Goal: Use online tool/utility

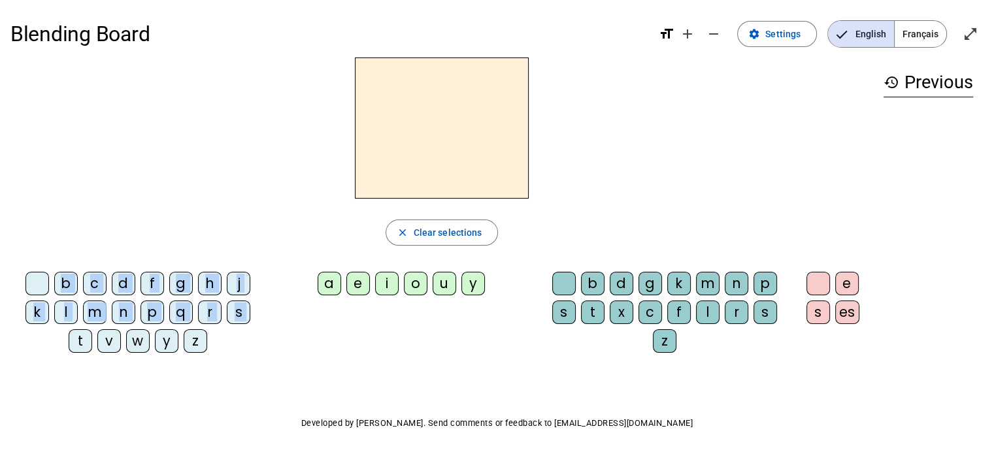
drag, startPoint x: 80, startPoint y: 342, endPoint x: 406, endPoint y: 126, distance: 391.4
click at [406, 126] on div "close Clear selections b c d f g h j k l m n p q r s t v w y z a e i o u y b d …" at bounding box center [441, 210] width 862 height 306
click at [80, 346] on div "t" at bounding box center [81, 341] width 24 height 24
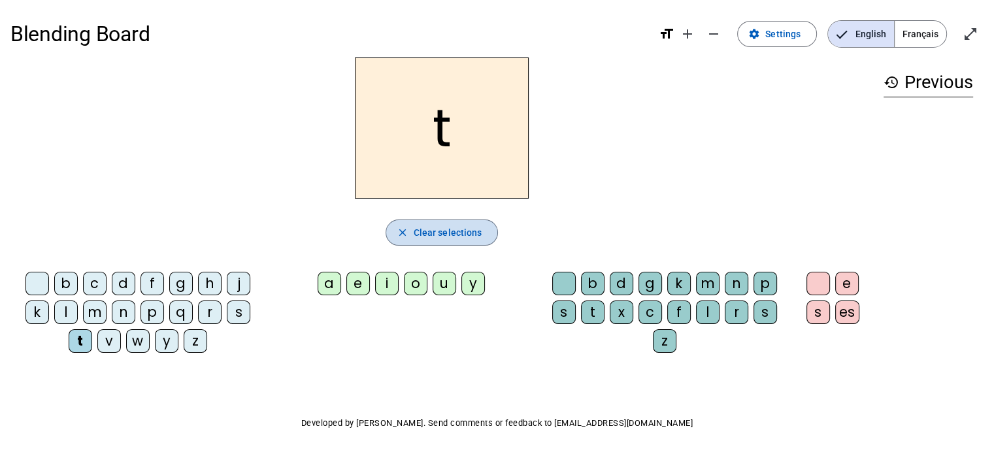
click at [462, 235] on span "Clear selections" at bounding box center [448, 233] width 69 height 16
click at [706, 310] on div "l" at bounding box center [708, 313] width 24 height 24
click at [338, 277] on div "a" at bounding box center [329, 284] width 24 height 24
click at [439, 235] on span "Clear selections" at bounding box center [448, 233] width 69 height 16
click at [704, 306] on div "l" at bounding box center [708, 313] width 24 height 24
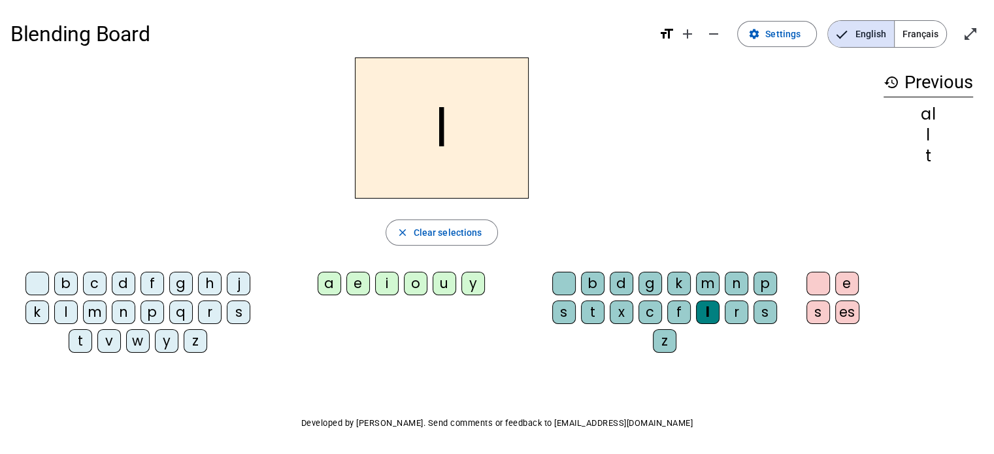
click at [333, 281] on div "a" at bounding box center [329, 284] width 24 height 24
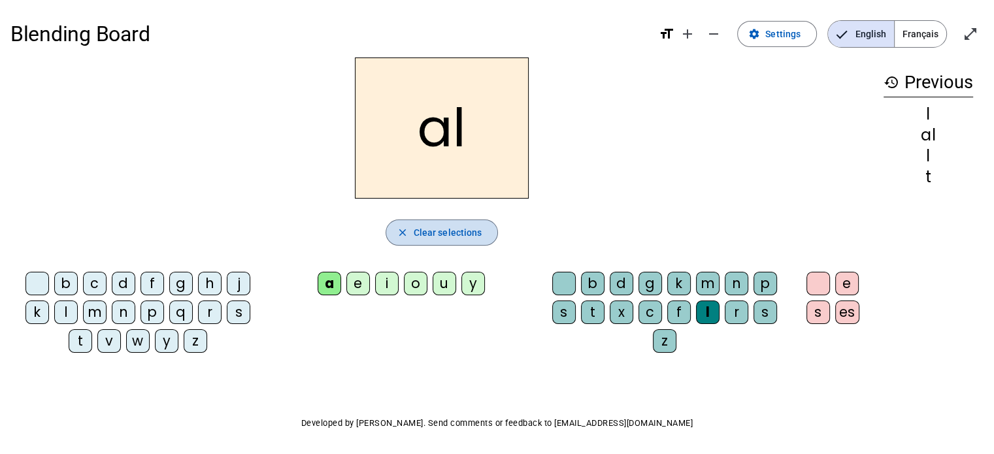
click at [402, 236] on mat-icon "close" at bounding box center [403, 233] width 12 height 12
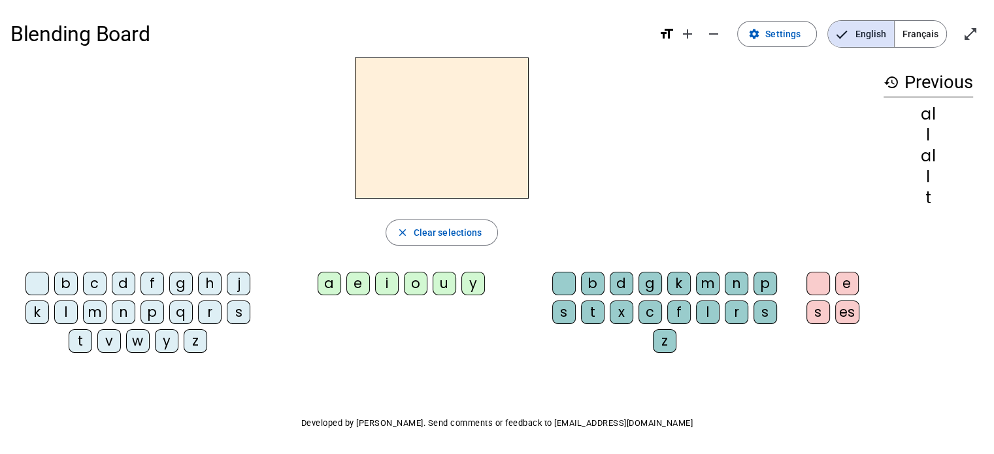
click at [327, 284] on div "a" at bounding box center [329, 284] width 24 height 24
click at [708, 312] on div "l" at bounding box center [708, 313] width 24 height 24
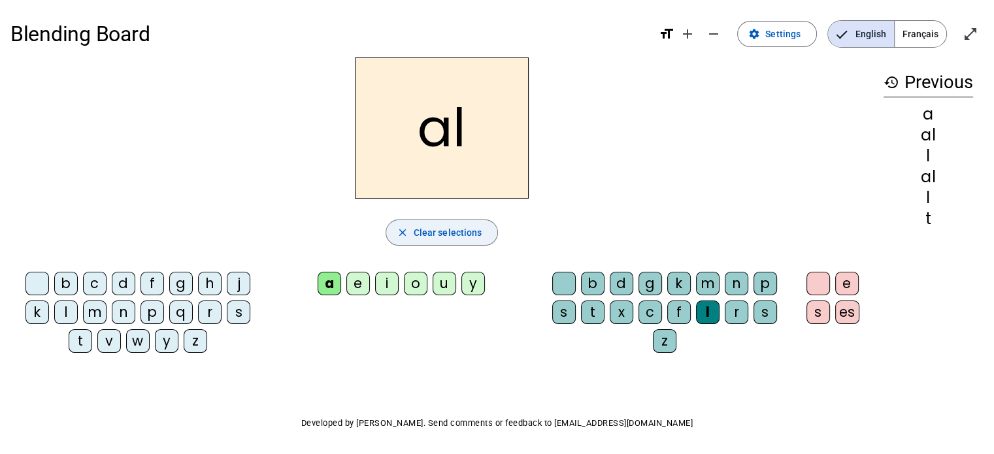
click at [410, 233] on span "button" at bounding box center [442, 232] width 112 height 31
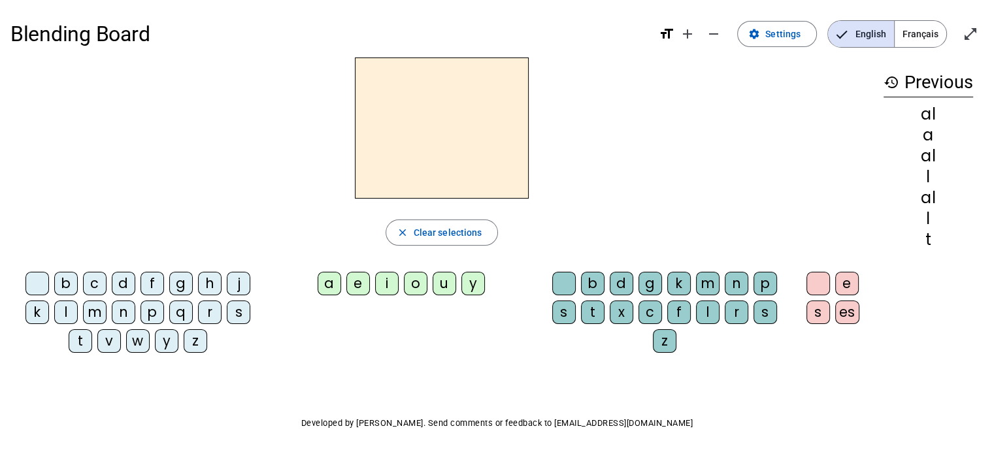
click at [63, 311] on div "l" at bounding box center [66, 313] width 24 height 24
click at [327, 282] on div "a" at bounding box center [329, 284] width 24 height 24
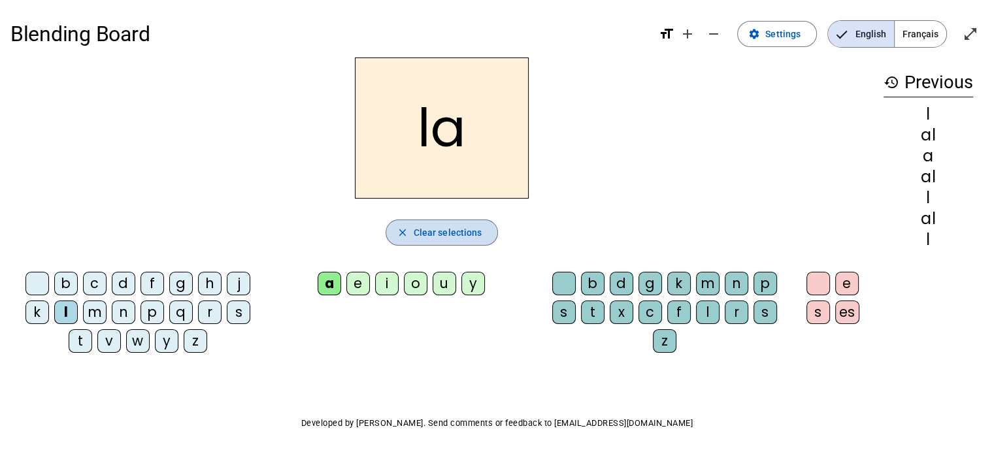
click at [447, 235] on span "Clear selections" at bounding box center [448, 233] width 69 height 16
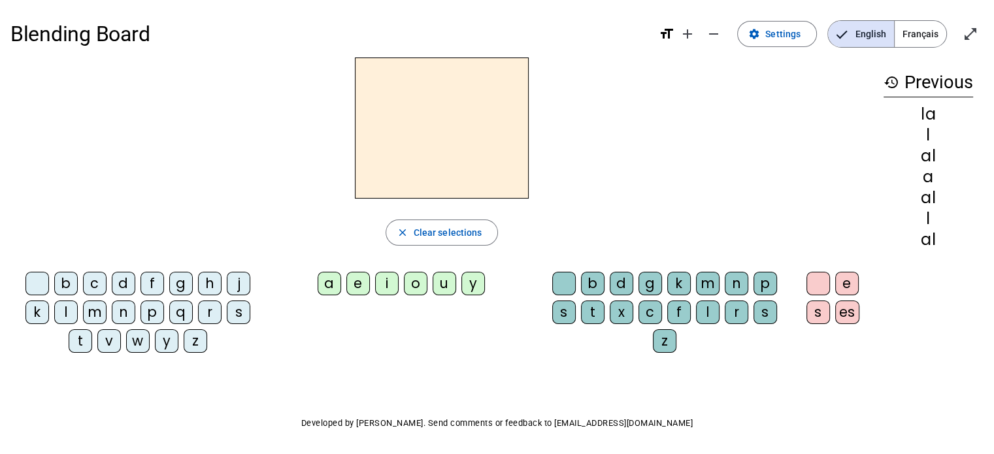
click at [67, 305] on div "l" at bounding box center [66, 313] width 24 height 24
click at [358, 287] on div "e" at bounding box center [358, 284] width 24 height 24
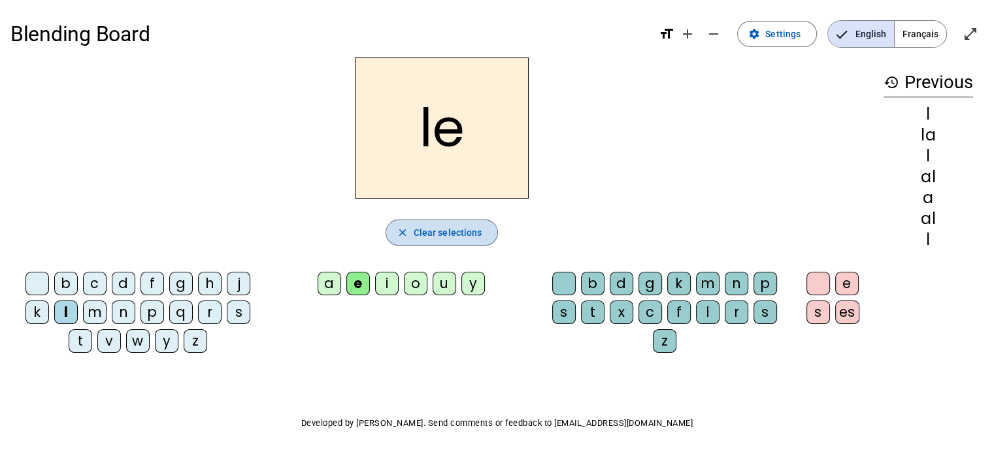
click at [417, 228] on span "Clear selections" at bounding box center [448, 233] width 69 height 16
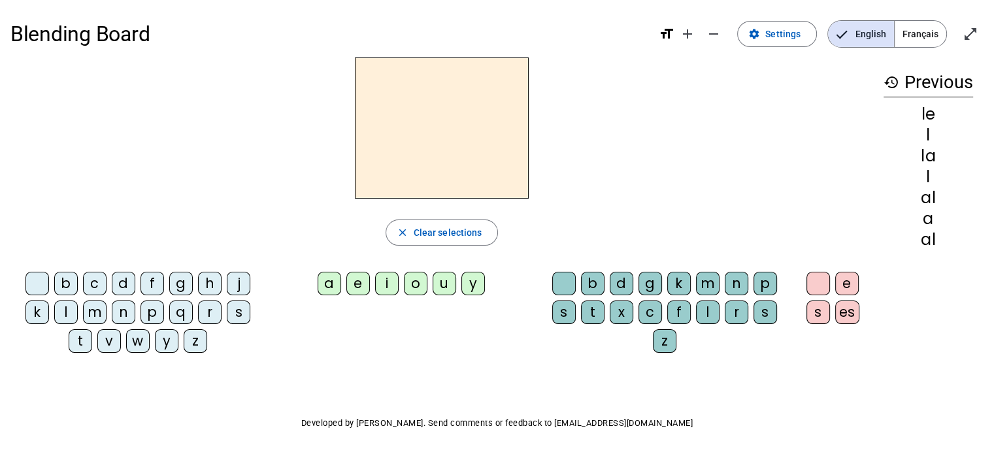
drag, startPoint x: 465, startPoint y: 133, endPoint x: 205, endPoint y: 76, distance: 266.1
click at [205, 76] on div at bounding box center [441, 127] width 862 height 141
click at [888, 84] on mat-icon "history" at bounding box center [891, 82] width 16 height 16
click at [943, 78] on h3 "history Previous" at bounding box center [927, 82] width 89 height 29
click at [939, 244] on div "al" at bounding box center [927, 240] width 89 height 16
